Goal: Information Seeking & Learning: Check status

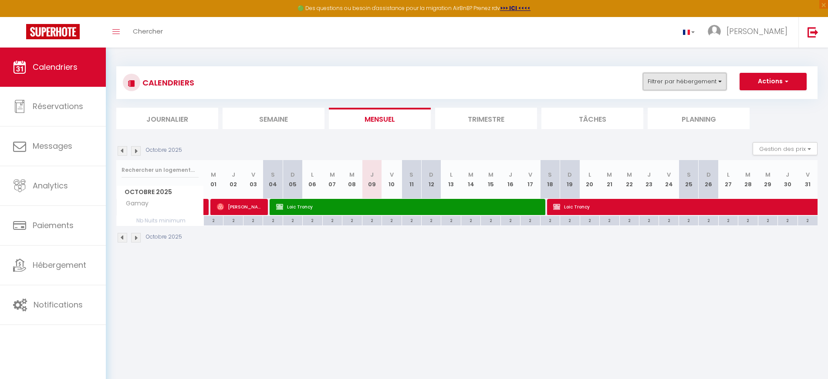
click at [690, 86] on button "Filtrer par hébergement" at bounding box center [685, 81] width 84 height 17
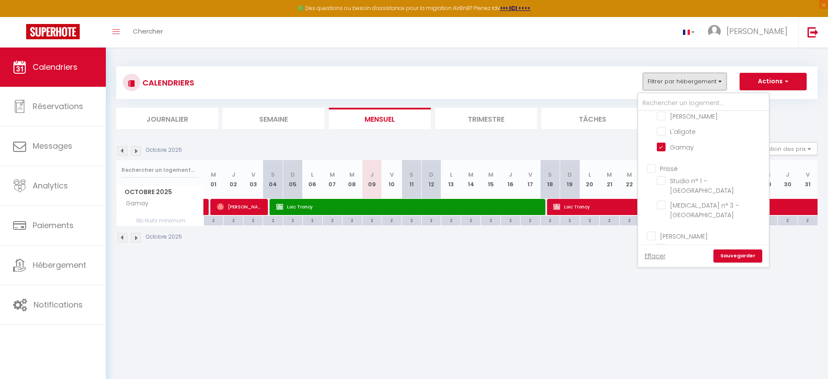
scroll to position [378, 0]
click at [696, 149] on input "Gamay" at bounding box center [711, 144] width 109 height 9
checkbox input "false"
click at [684, 157] on input "La république" at bounding box center [711, 153] width 109 height 9
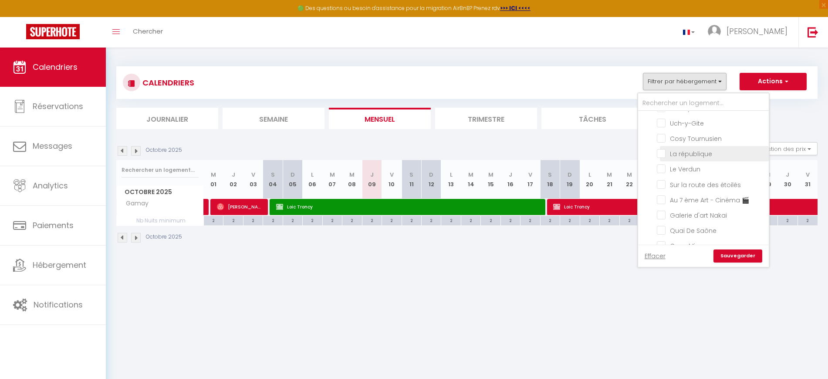
checkbox input "true"
checkbox input "false"
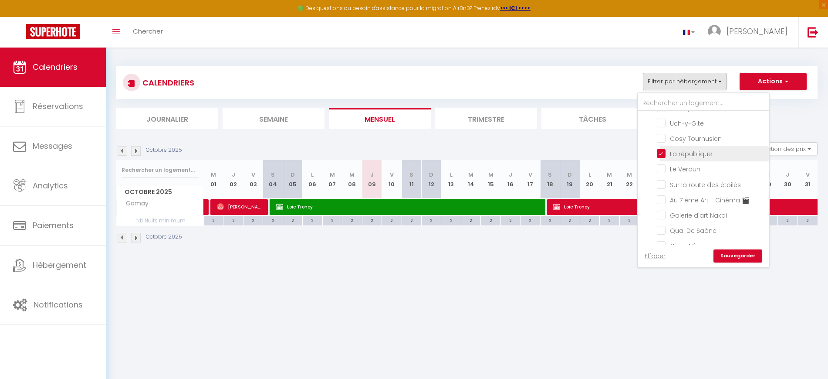
checkbox input "false"
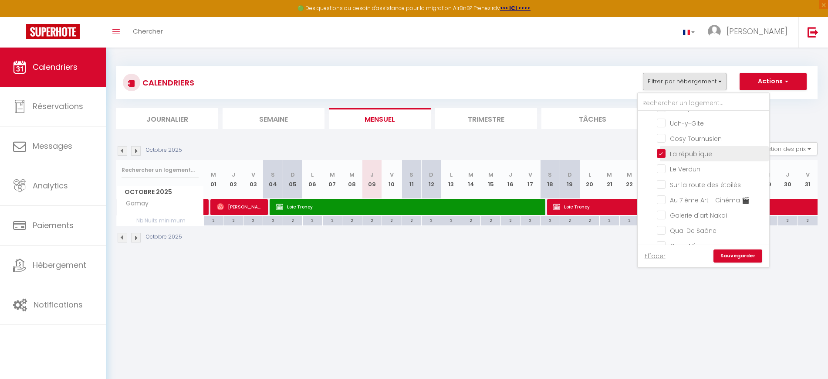
checkbox input "false"
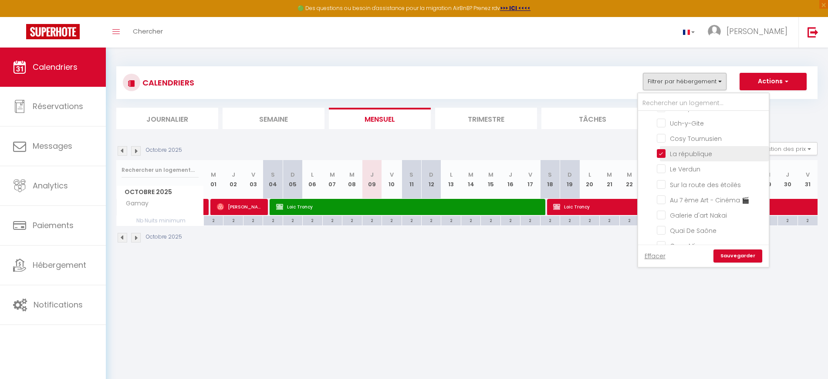
checkbox input "false"
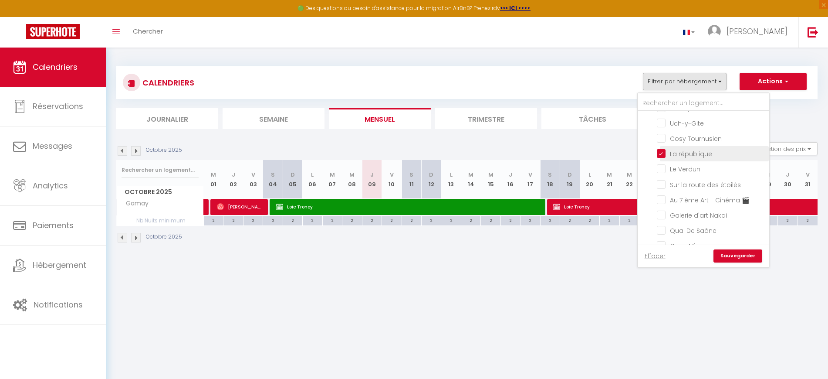
checkbox input "false"
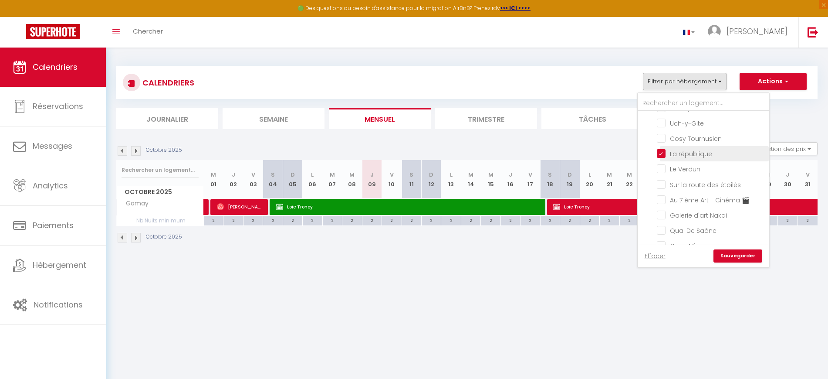
checkbox input "false"
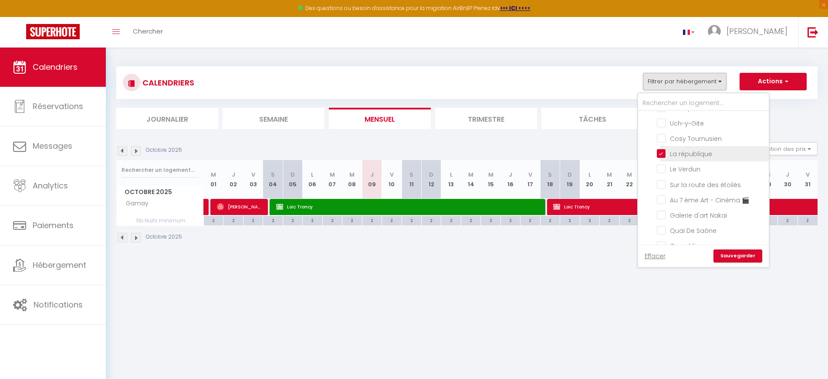
checkbox input "false"
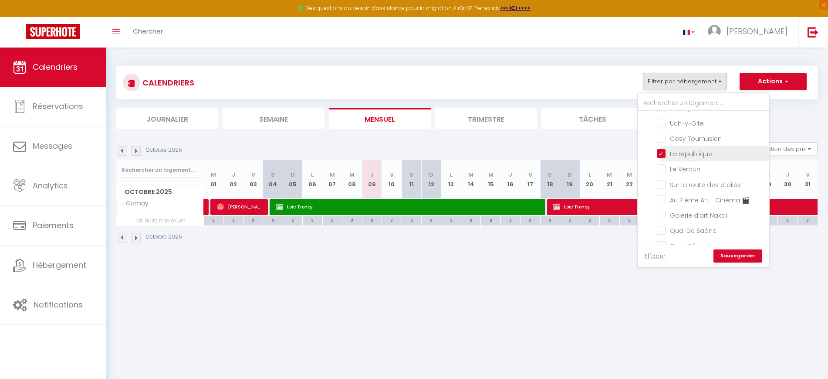
checkbox input "false"
click at [677, 172] on input "Le Verdun" at bounding box center [711, 168] width 109 height 9
checkbox input "true"
checkbox input "false"
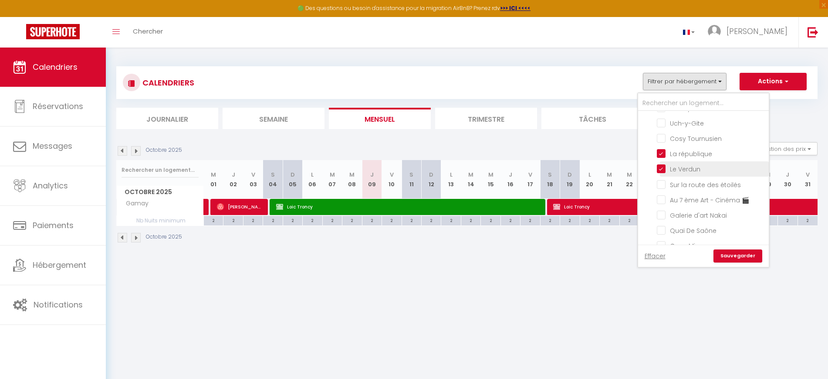
checkbox input "false"
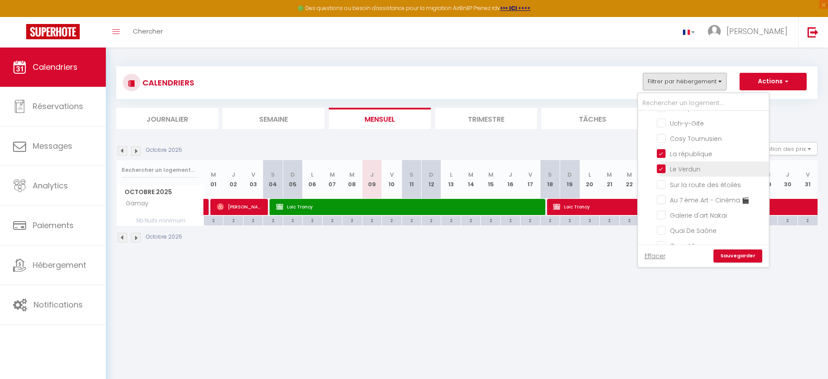
checkbox input "false"
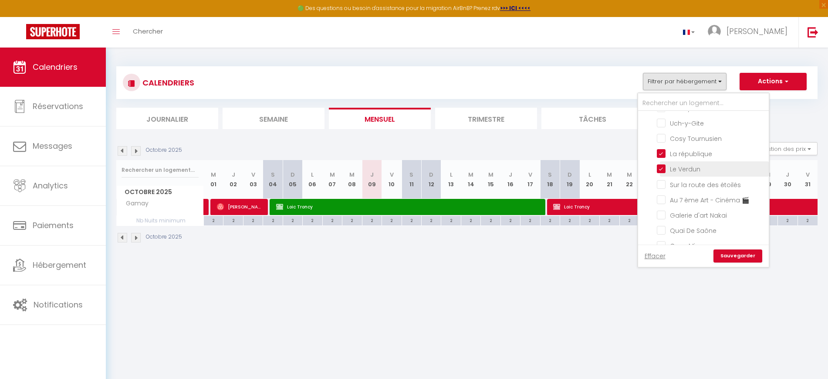
checkbox input "false"
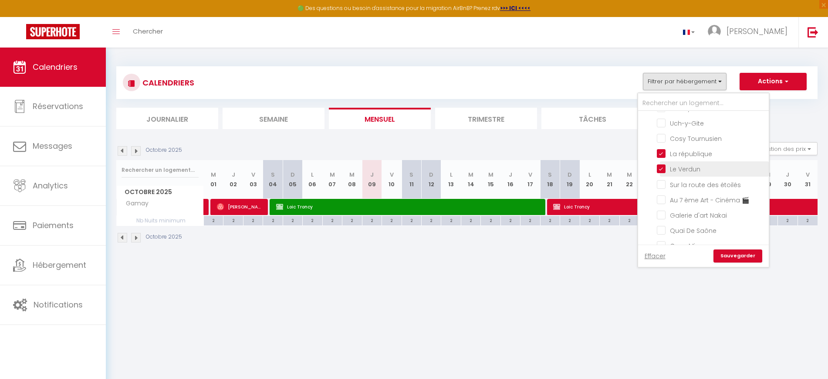
checkbox input "false"
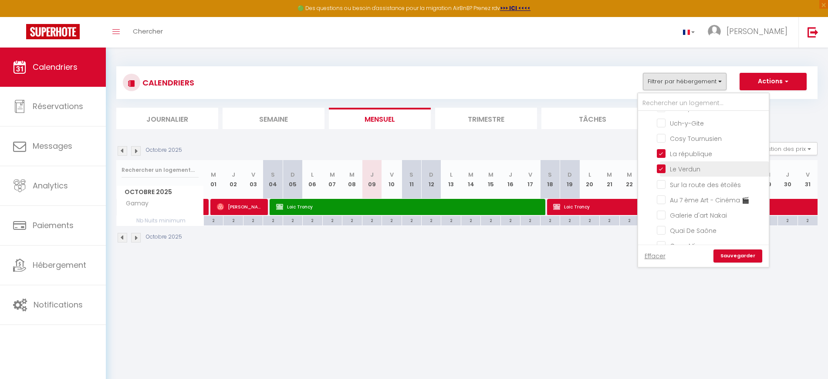
checkbox input "false"
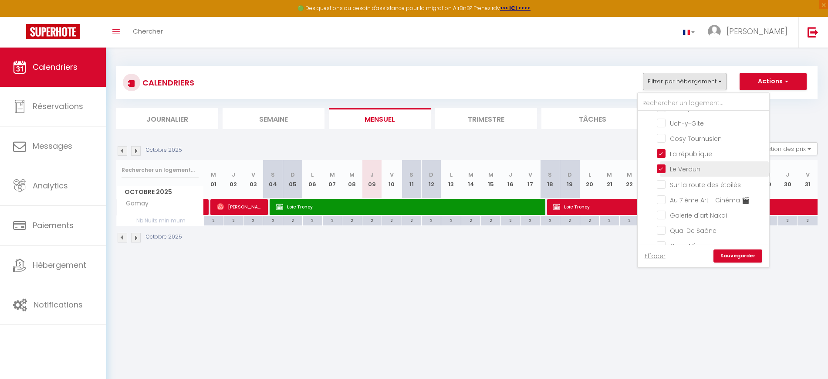
checkbox input "false"
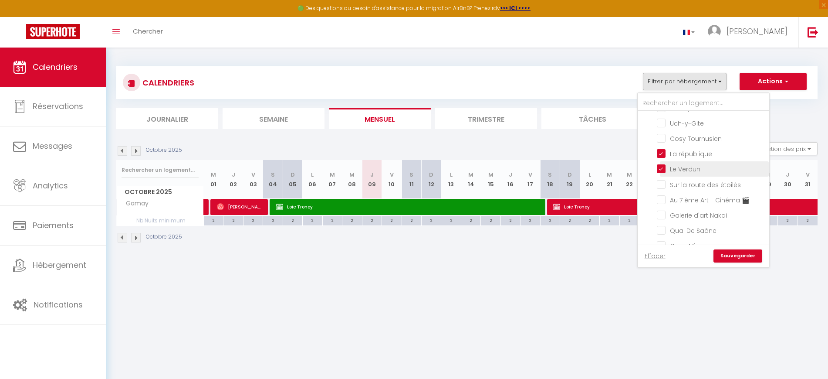
checkbox input "false"
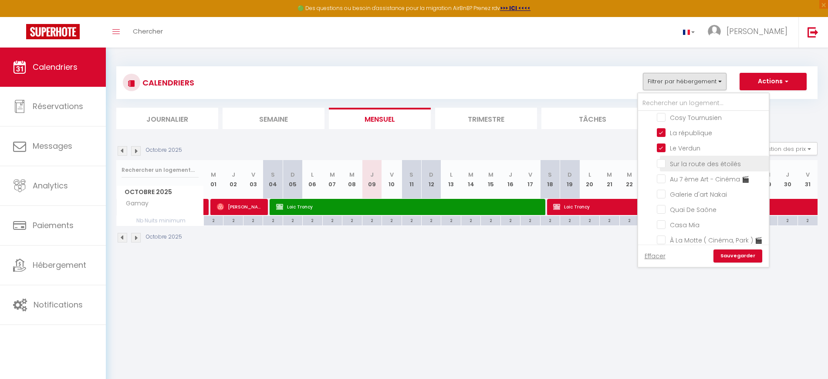
click at [675, 167] on input "Sur la route des étoilés" at bounding box center [711, 162] width 109 height 9
checkbox input "true"
checkbox input "false"
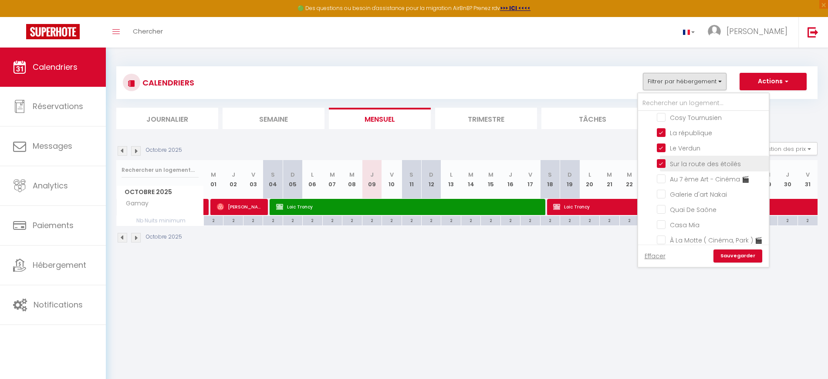
checkbox input "false"
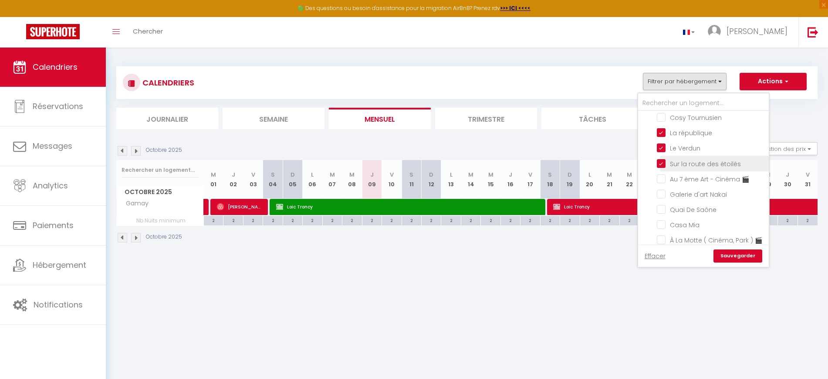
checkbox input "false"
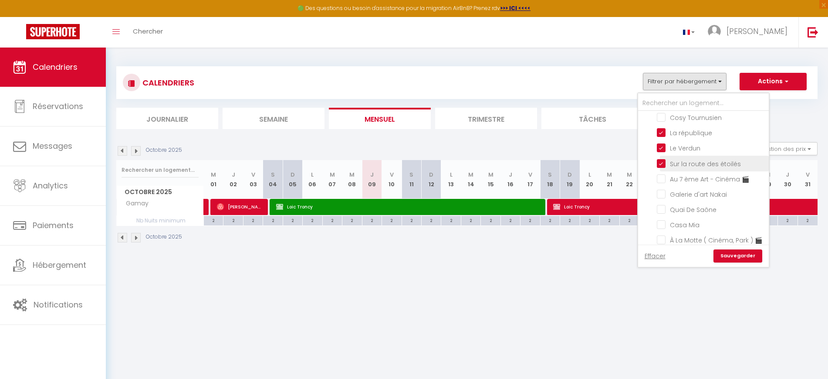
checkbox input "false"
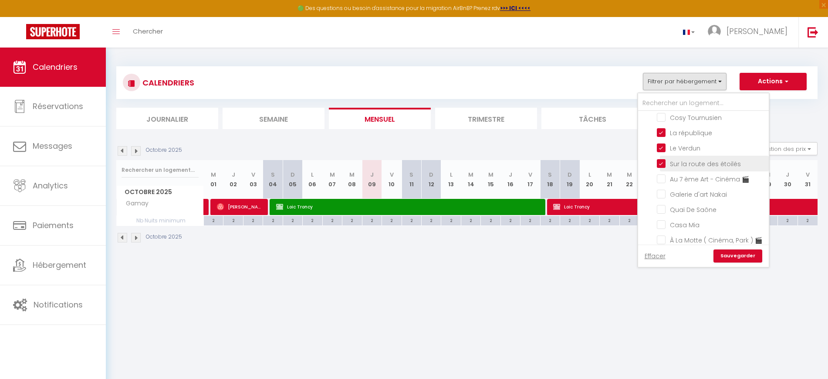
checkbox input "false"
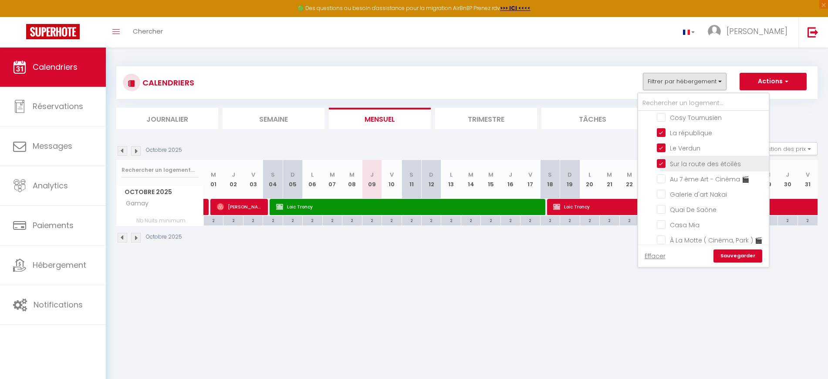
checkbox input "false"
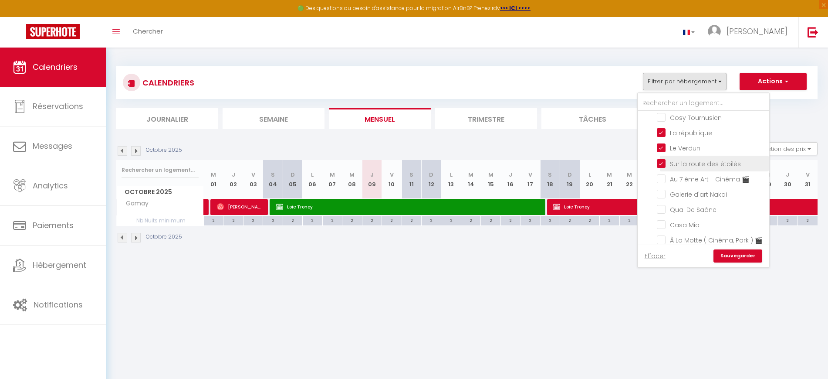
checkbox input "false"
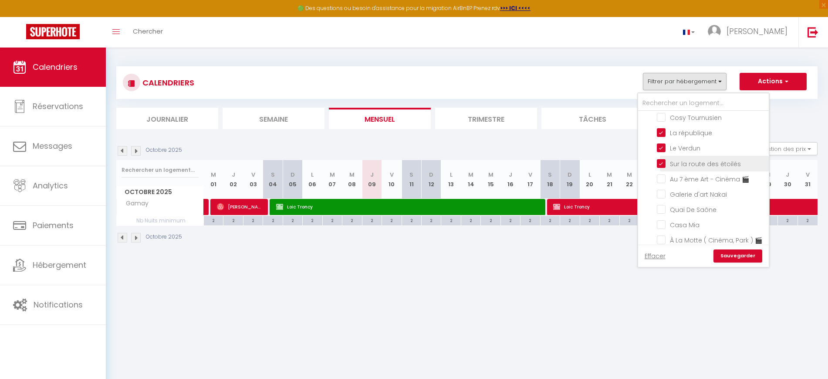
checkbox input "false"
click at [673, 183] on input "Au 7 ème Art - Cinéma 🎬" at bounding box center [711, 178] width 109 height 9
checkbox input "true"
checkbox input "false"
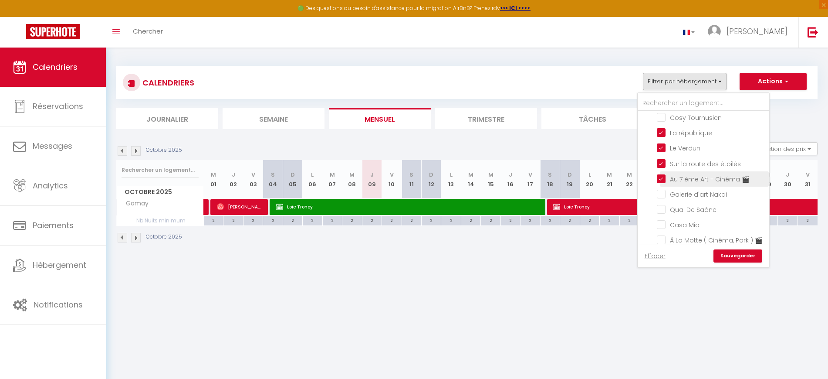
checkbox input "false"
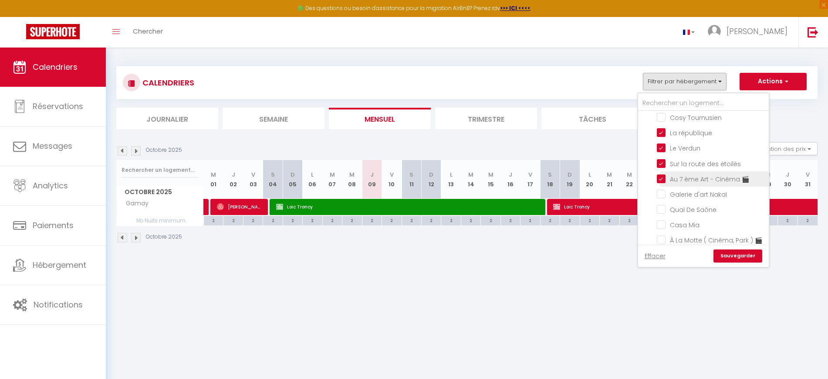
checkbox input "false"
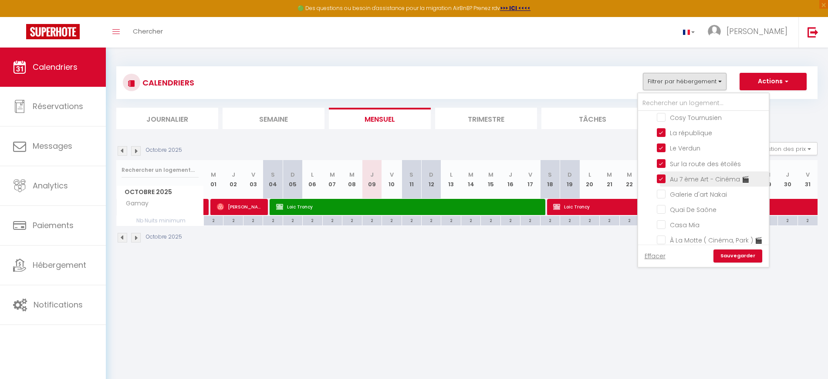
checkbox input "false"
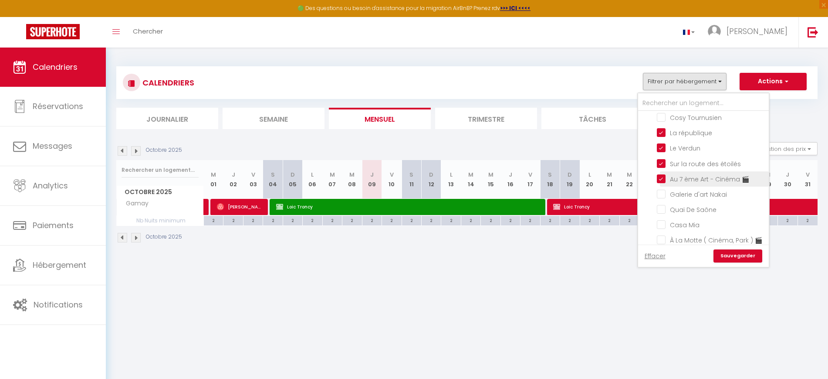
checkbox input "false"
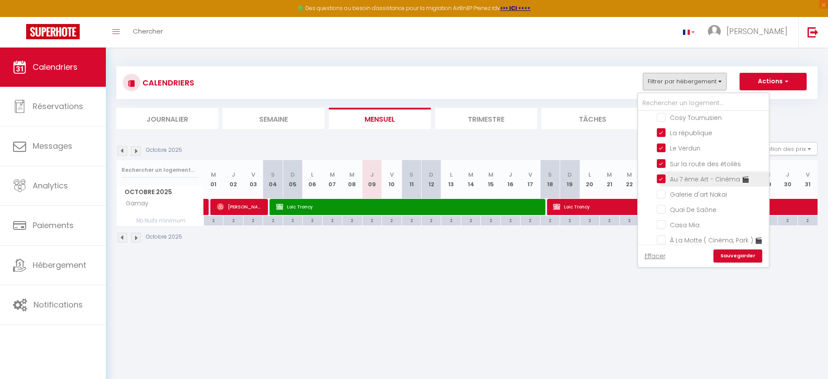
checkbox input "false"
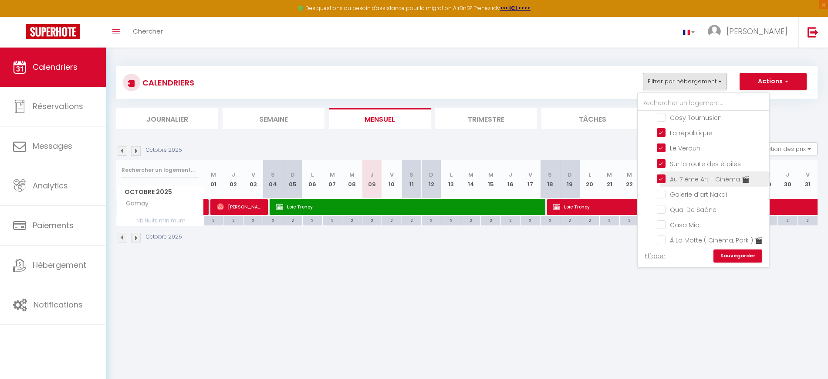
checkbox input "false"
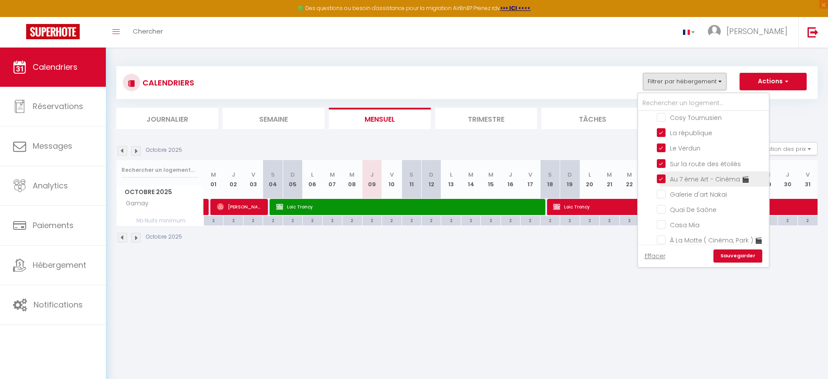
checkbox input "false"
click at [745, 256] on link "Sauvegarder" at bounding box center [737, 255] width 49 height 13
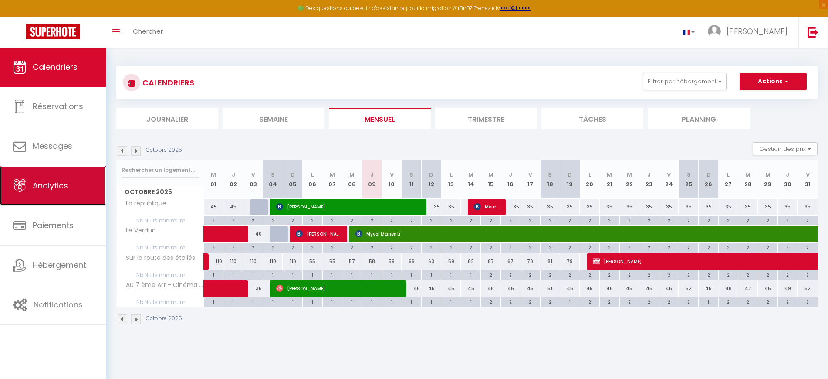
click at [49, 190] on span "Analytics" at bounding box center [50, 185] width 35 height 11
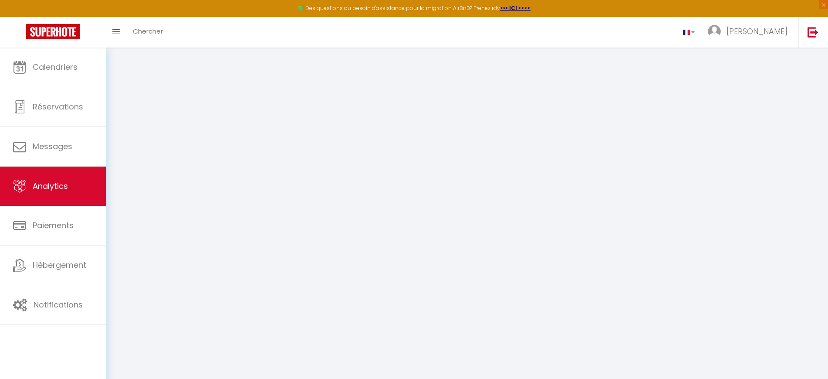
select select "2025"
select select "10"
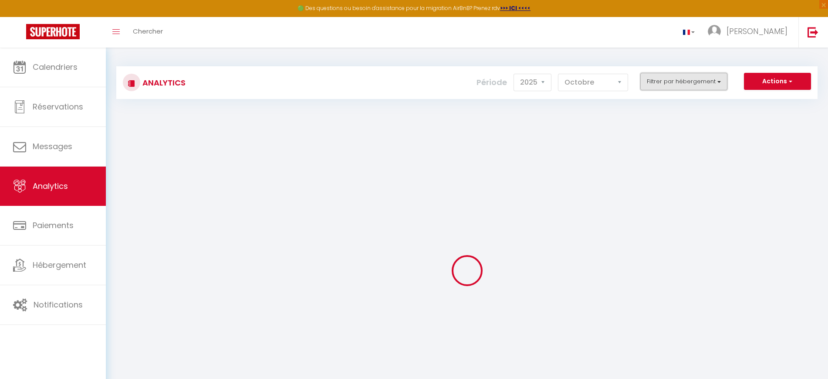
click at [702, 83] on button "Filtrer par hébergement" at bounding box center [683, 81] width 87 height 17
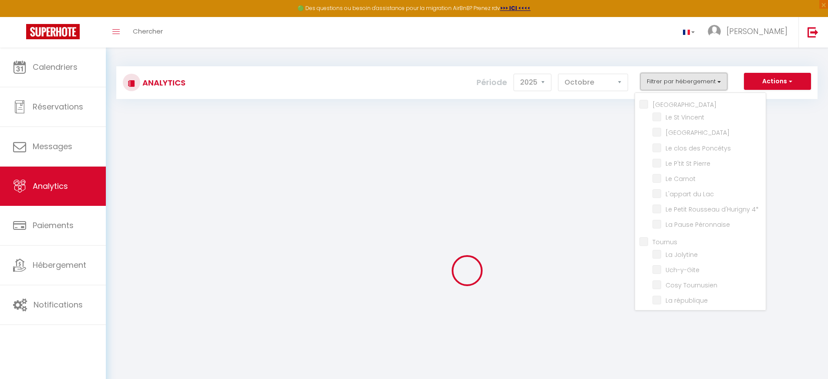
checkbox input "false"
checkbox Vincent "false"
checkbox House "false"
checkbox Poncétys "false"
checkbox Pierre "false"
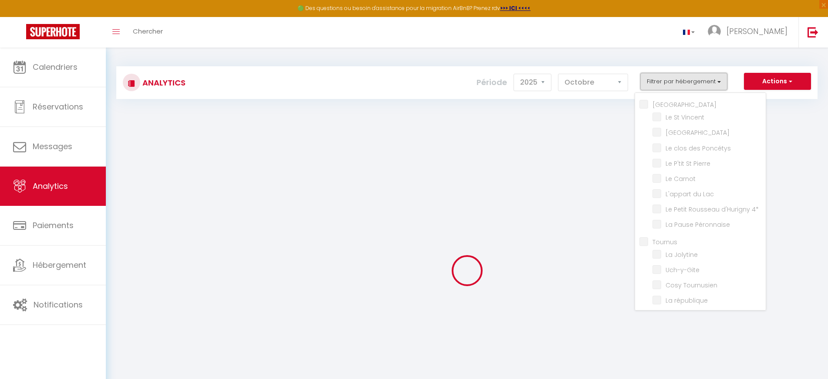
checkbox Carnot "false"
checkbox Lac "false"
checkbox 4\* "false"
checkbox Péronnaise "false"
checkbox input "false"
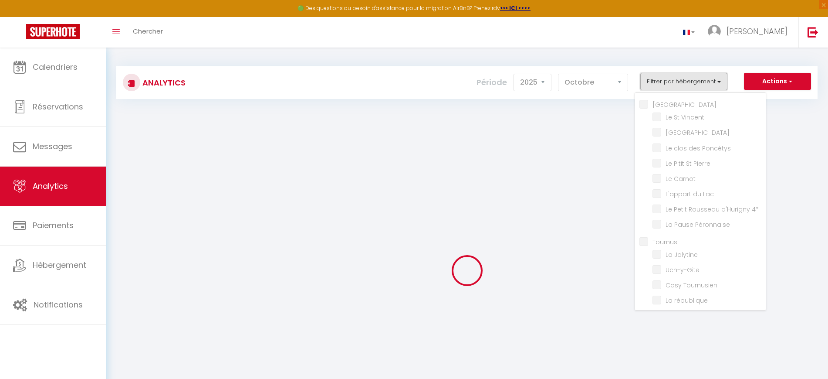
checkbox Jolytine "false"
checkbox input "false"
checkbox Tournusien "false"
checkbox république "false"
checkbox Verdun "false"
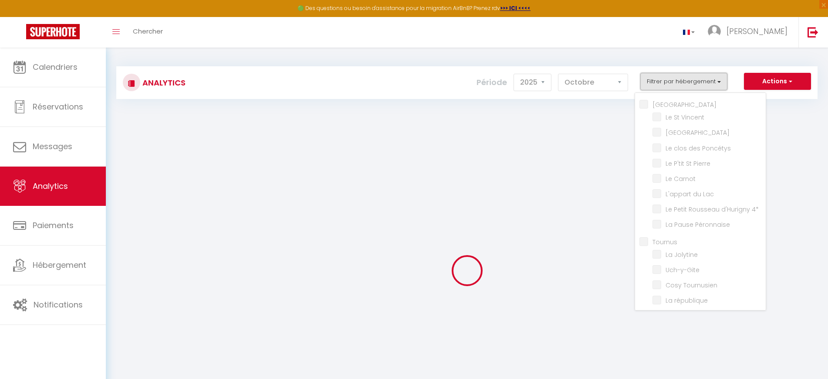
checkbox étoilés "false"
checkbox 🎬 "false"
checkbox Nakai "false"
checkbox Saône "false"
checkbox Mia "false"
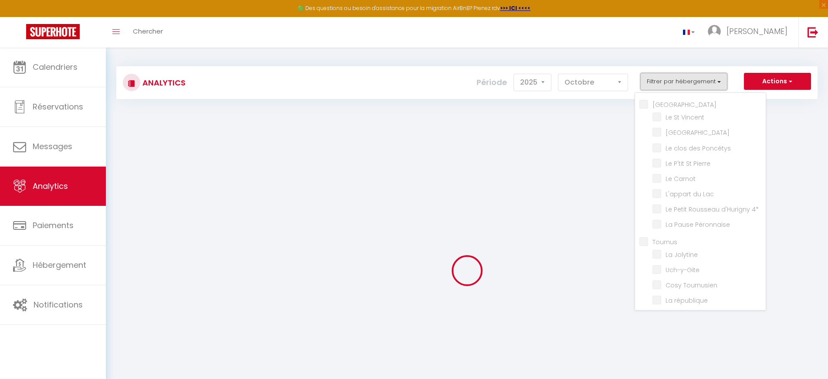
checkbox 🎬 "false"
checkbox Mortagne "false"
checkbox voyageurs "false"
checkbox input "false"
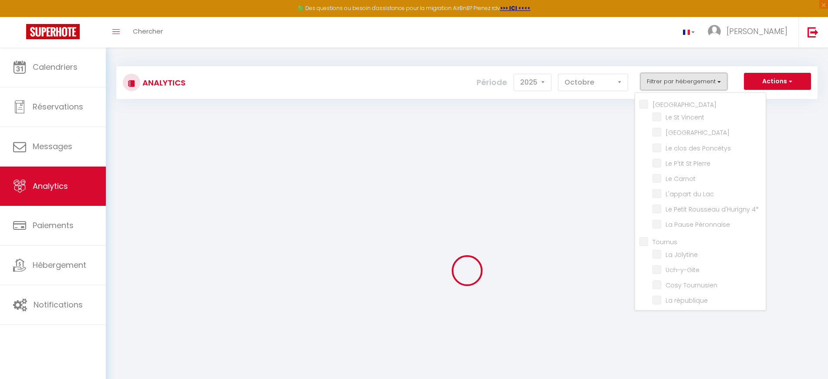
checkbox input "false"
checkbox Roches "false"
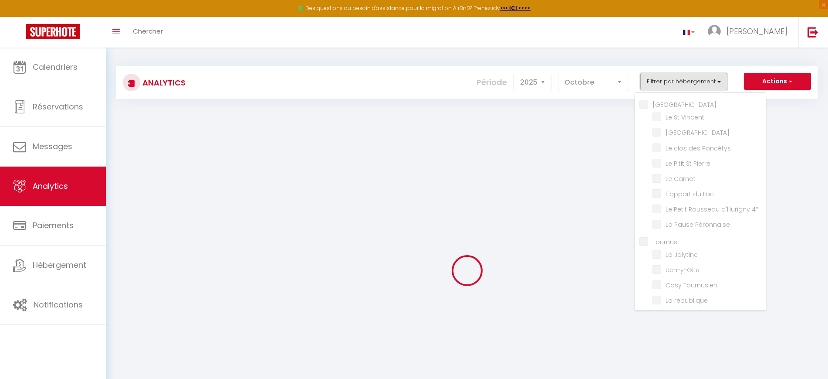
checkbox Roches "false"
checkbox input "false"
checkbox ville "false"
checkbox Contemporain "false"
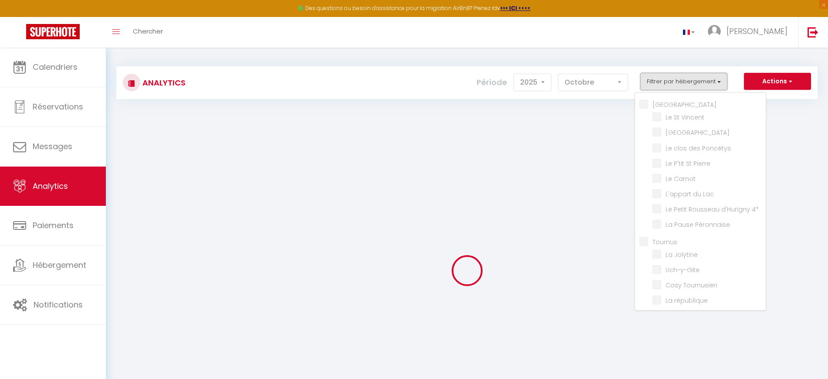
checkbox POP "false"
checkbox ville "false"
checkbox input "false"
checkbox Saint-André "false"
checkbox L\'Écrin "false"
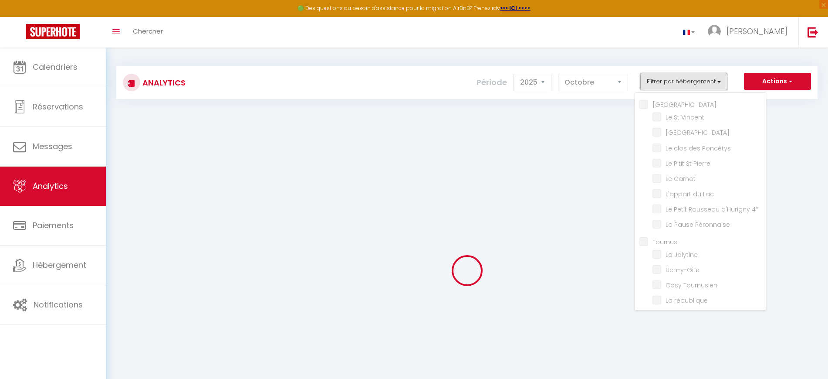
checkbox Cuvier "false"
checkbox urbaine "false"
checkbox Urbain "false"
checkbox Perchoir "false"
checkbox vignes "false"
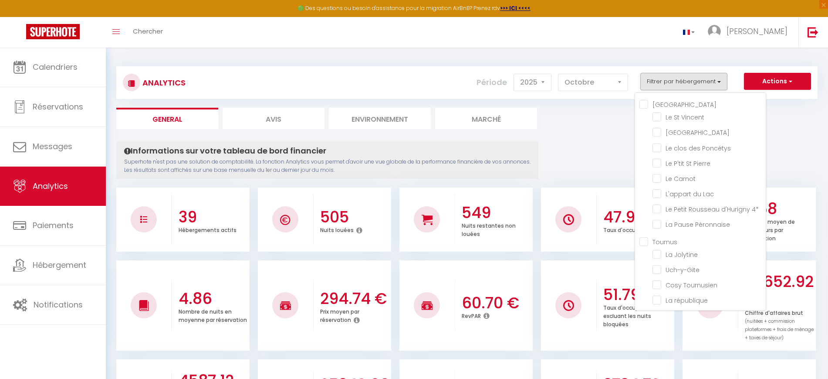
click at [650, 103] on input "[GEOGRAPHIC_DATA]" at bounding box center [702, 103] width 126 height 9
checkbox input "true"
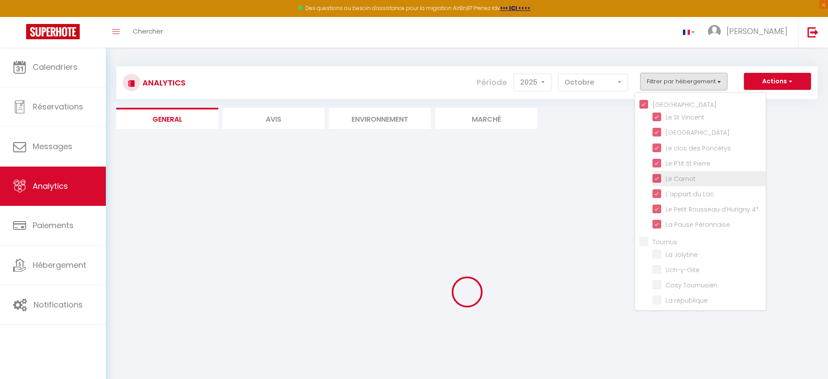
checkbox Vincent "true"
checkbox House "true"
checkbox Poncétys "true"
checkbox Pierre "true"
checkbox Carnot "true"
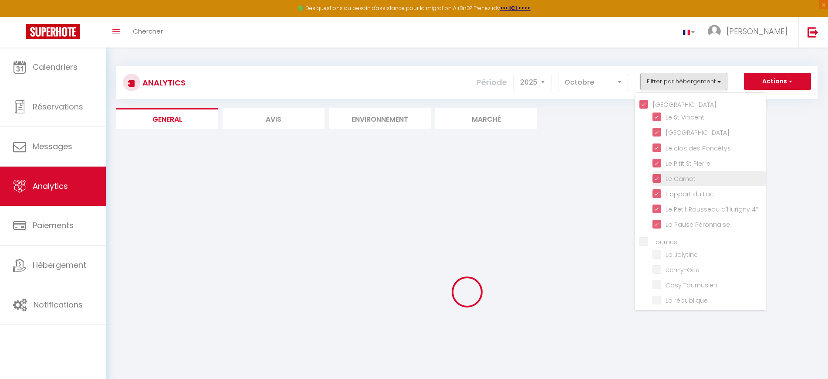
checkbox Lac "true"
checkbox 4\* "true"
checkbox Péronnaise "true"
checkbox Jolytine "false"
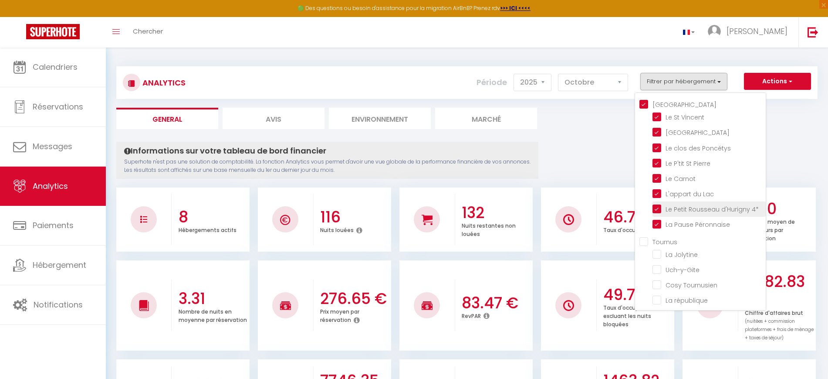
scroll to position [81, 0]
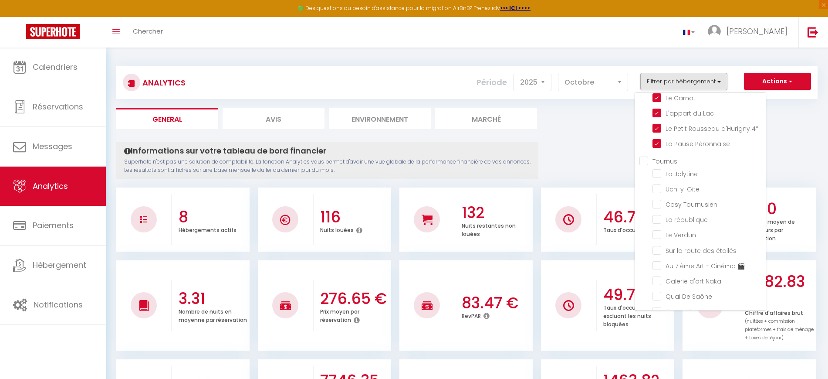
click at [643, 161] on input "Tournus" at bounding box center [702, 160] width 126 height 9
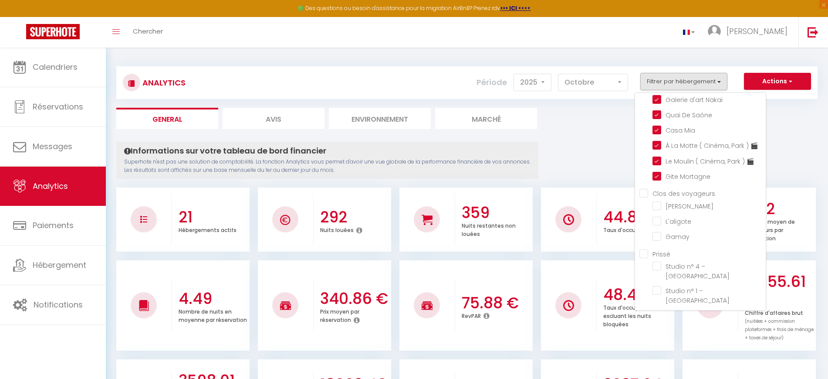
scroll to position [265, 0]
click at [646, 191] on voyageurs "Clos des voyageurs" at bounding box center [702, 189] width 126 height 9
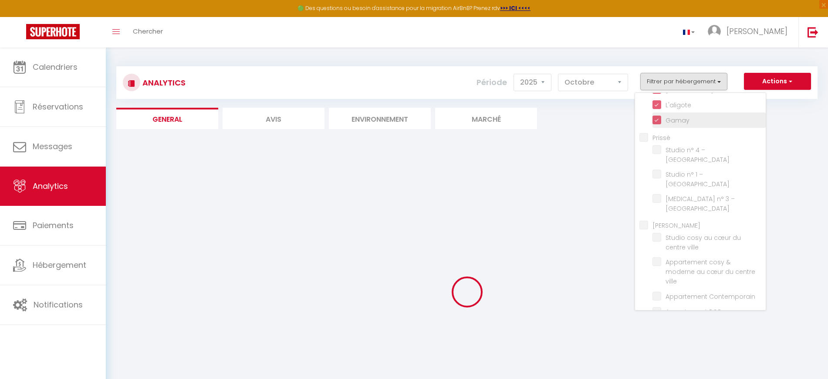
scroll to position [379, 0]
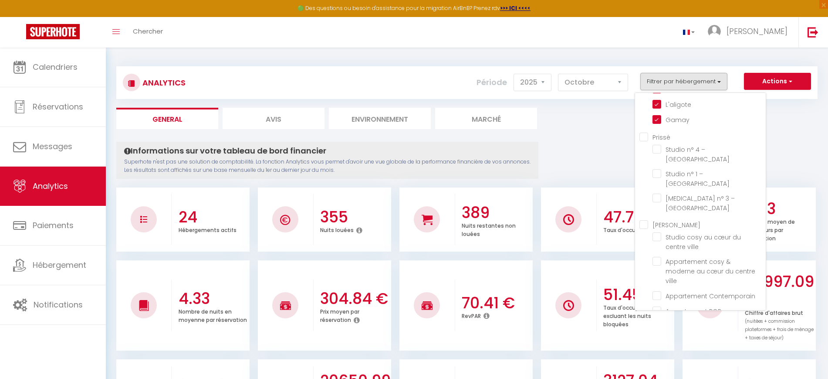
click at [645, 135] on input "Prissé" at bounding box center [702, 136] width 126 height 9
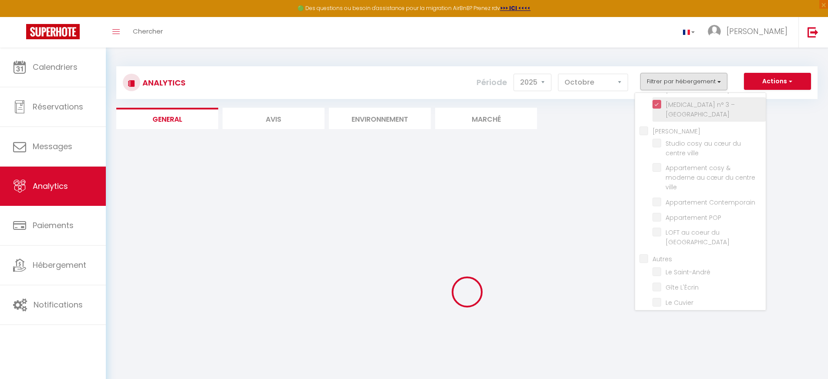
scroll to position [483, 0]
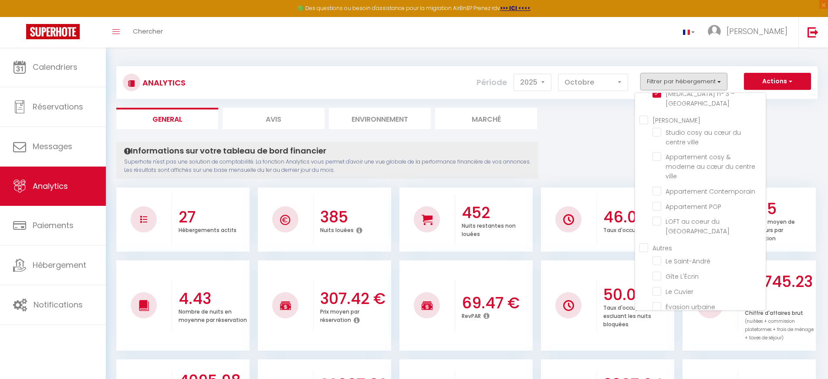
click at [644, 120] on input "[PERSON_NAME]" at bounding box center [702, 119] width 126 height 9
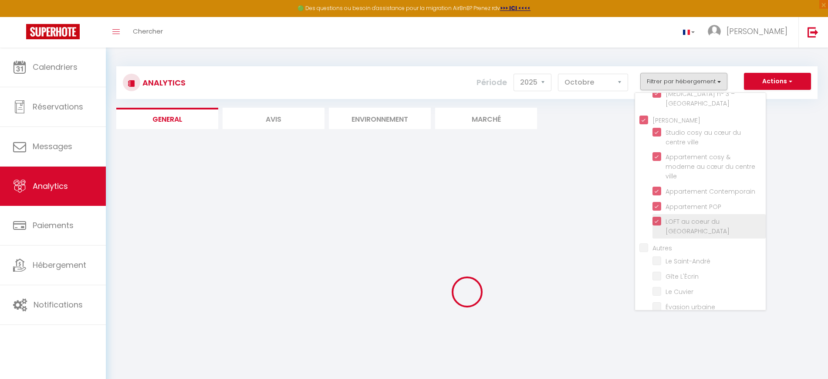
scroll to position [521, 0]
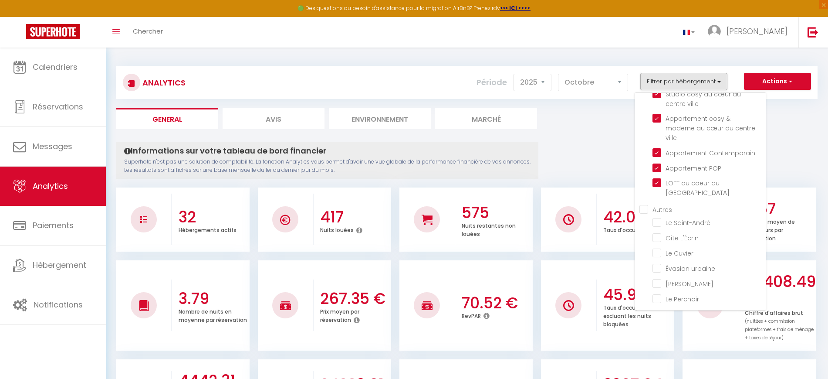
click at [644, 204] on input "Autres" at bounding box center [702, 208] width 126 height 9
click at [668, 82] on button "Filtrer par hébergement" at bounding box center [683, 81] width 87 height 17
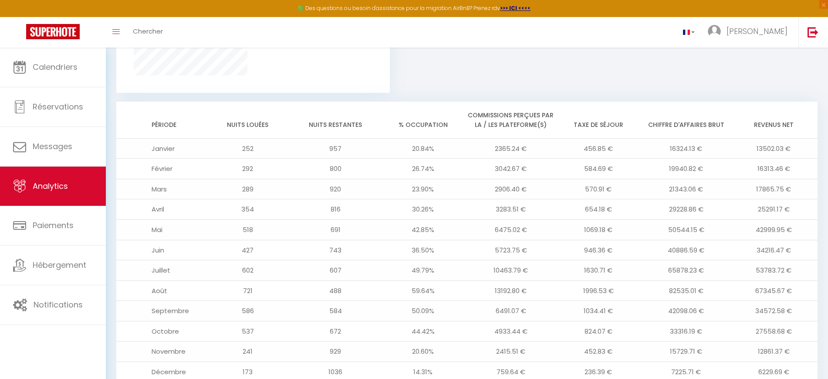
scroll to position [726, 0]
